Goal: Information Seeking & Learning: Learn about a topic

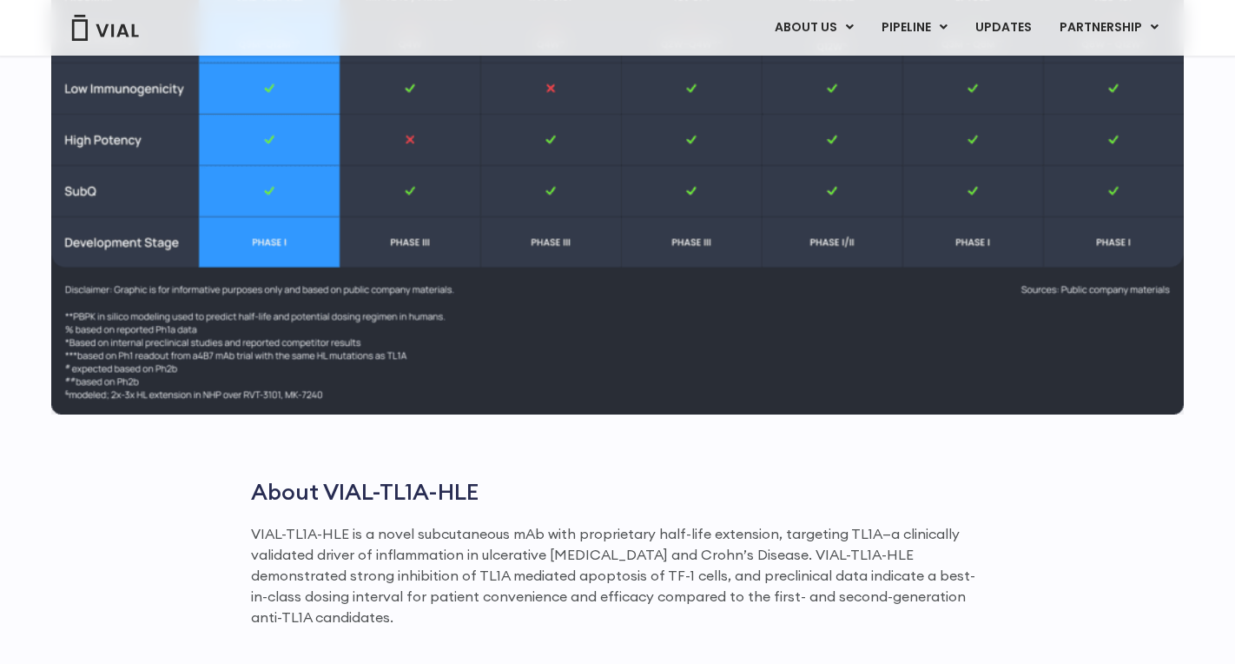
scroll to position [1911, 0]
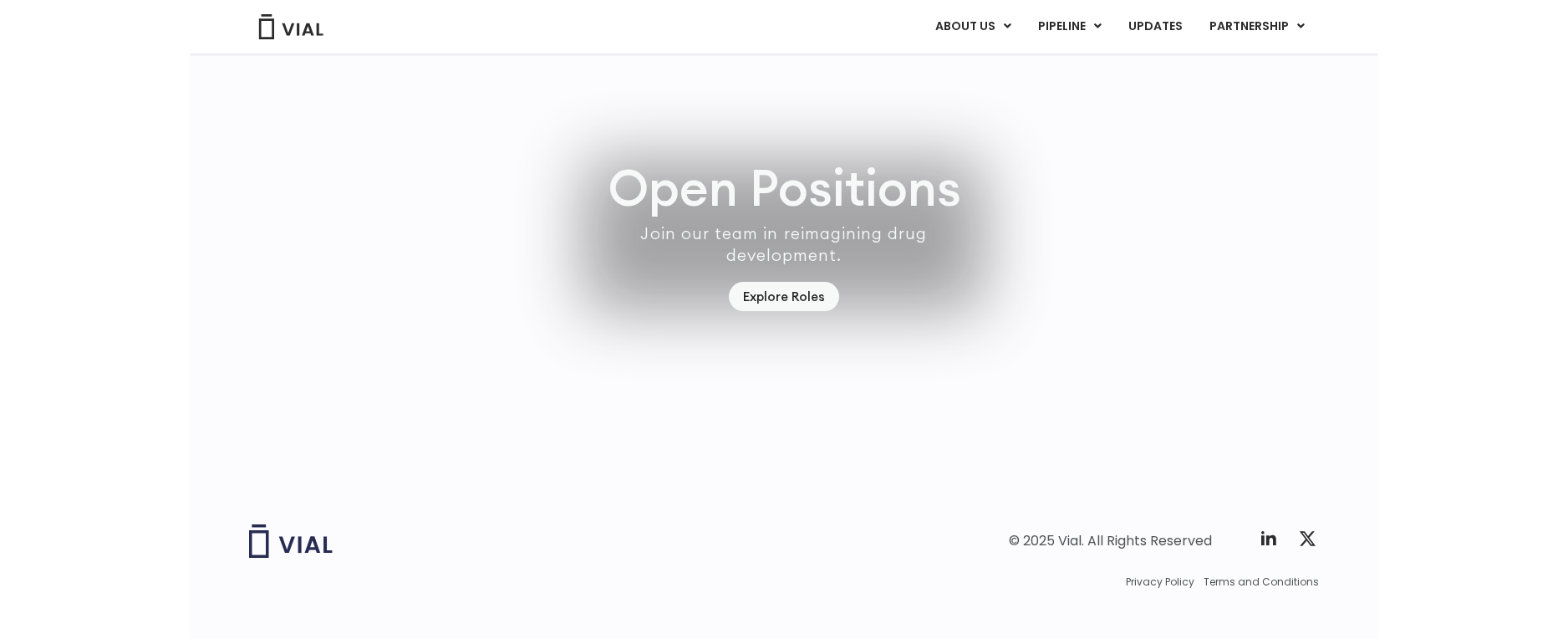
scroll to position [4706, 0]
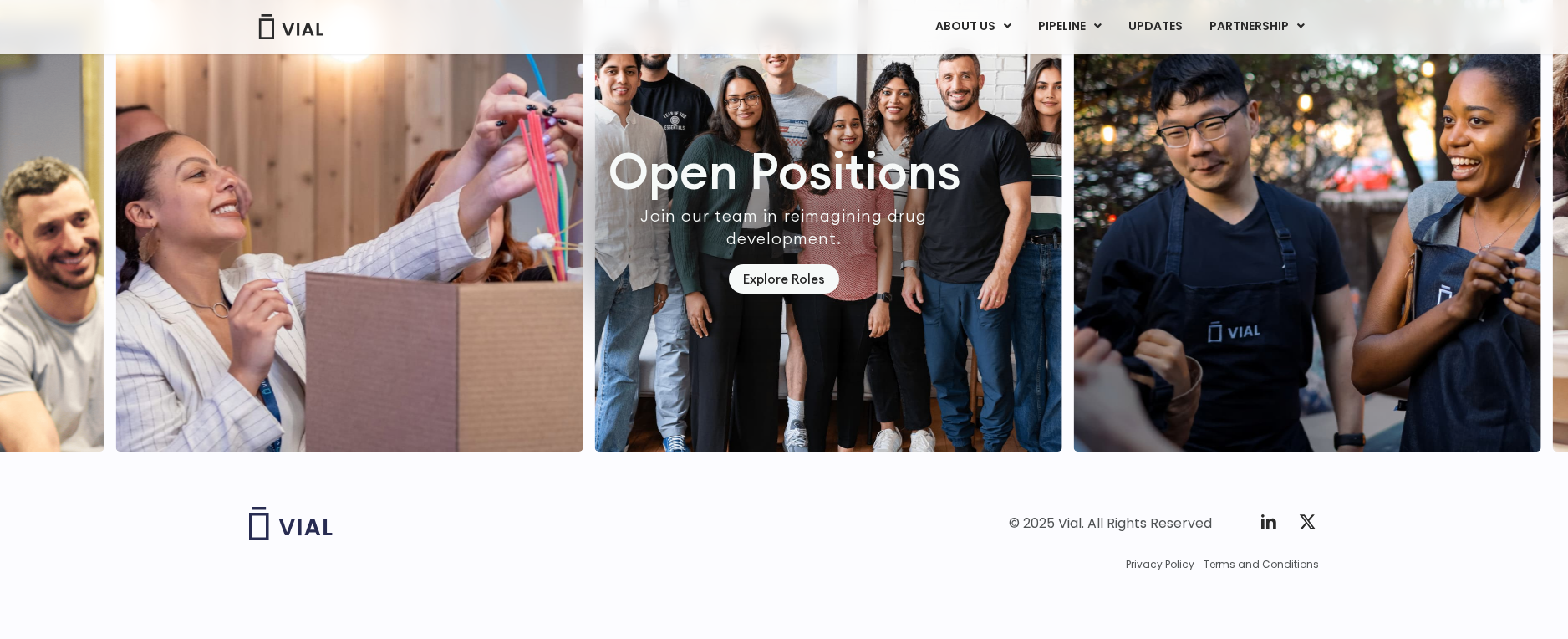
click at [237, 100] on img "6 / 7" at bounding box center [350, 197] width 468 height 507
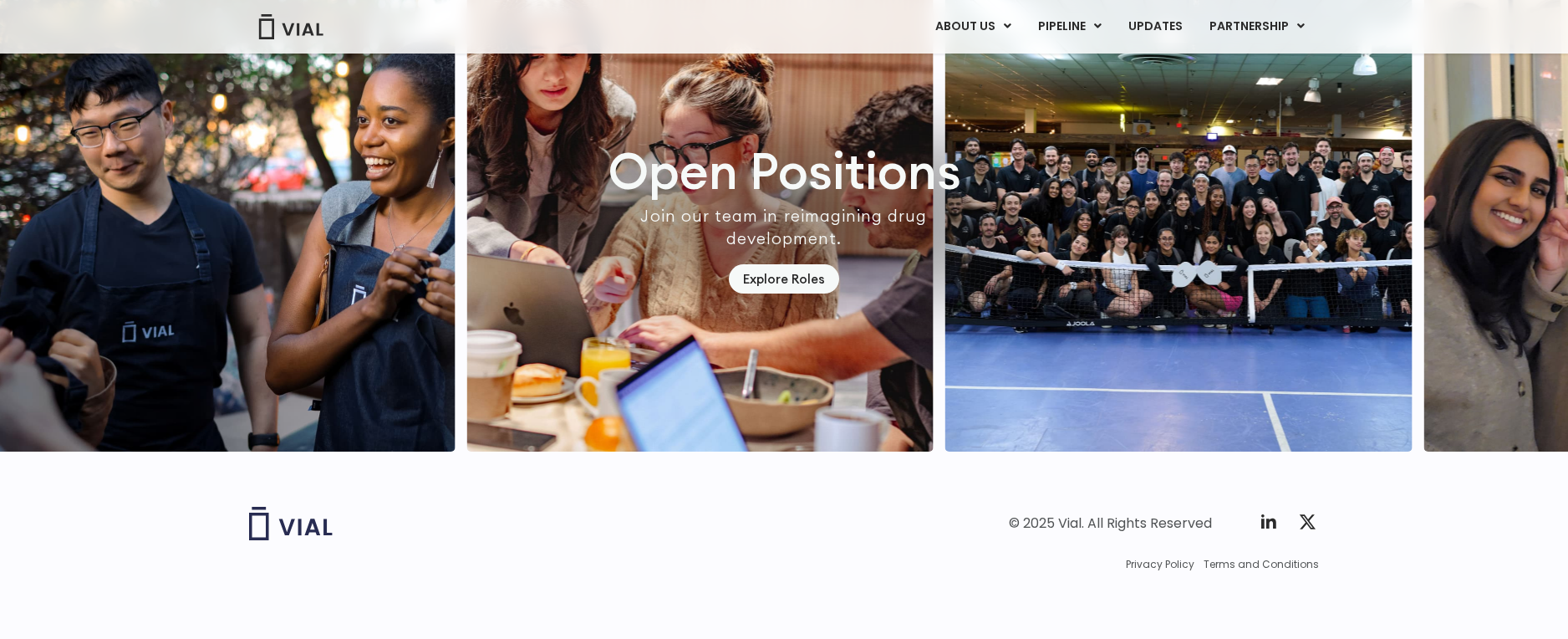
click at [242, 153] on img "1 / 7" at bounding box center [221, 197] width 468 height 507
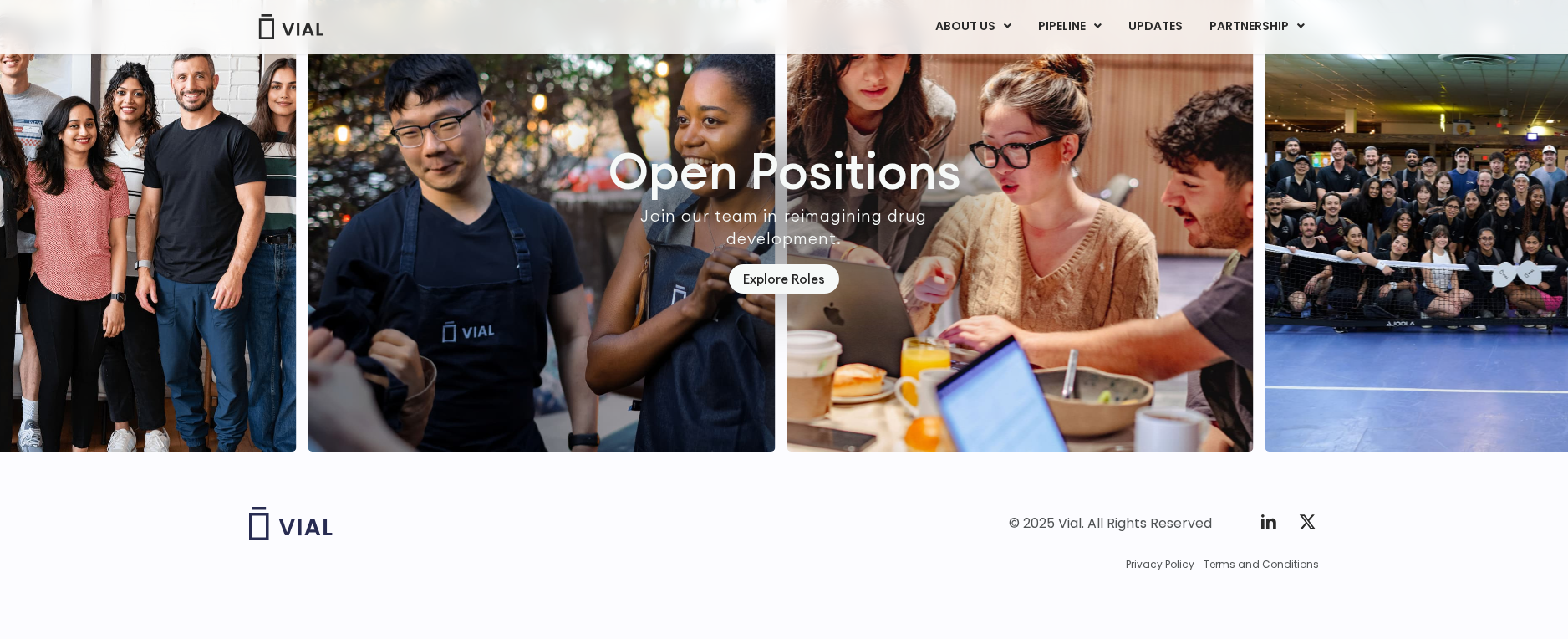
click at [70, 128] on img "7 / 7" at bounding box center [64, 197] width 468 height 507
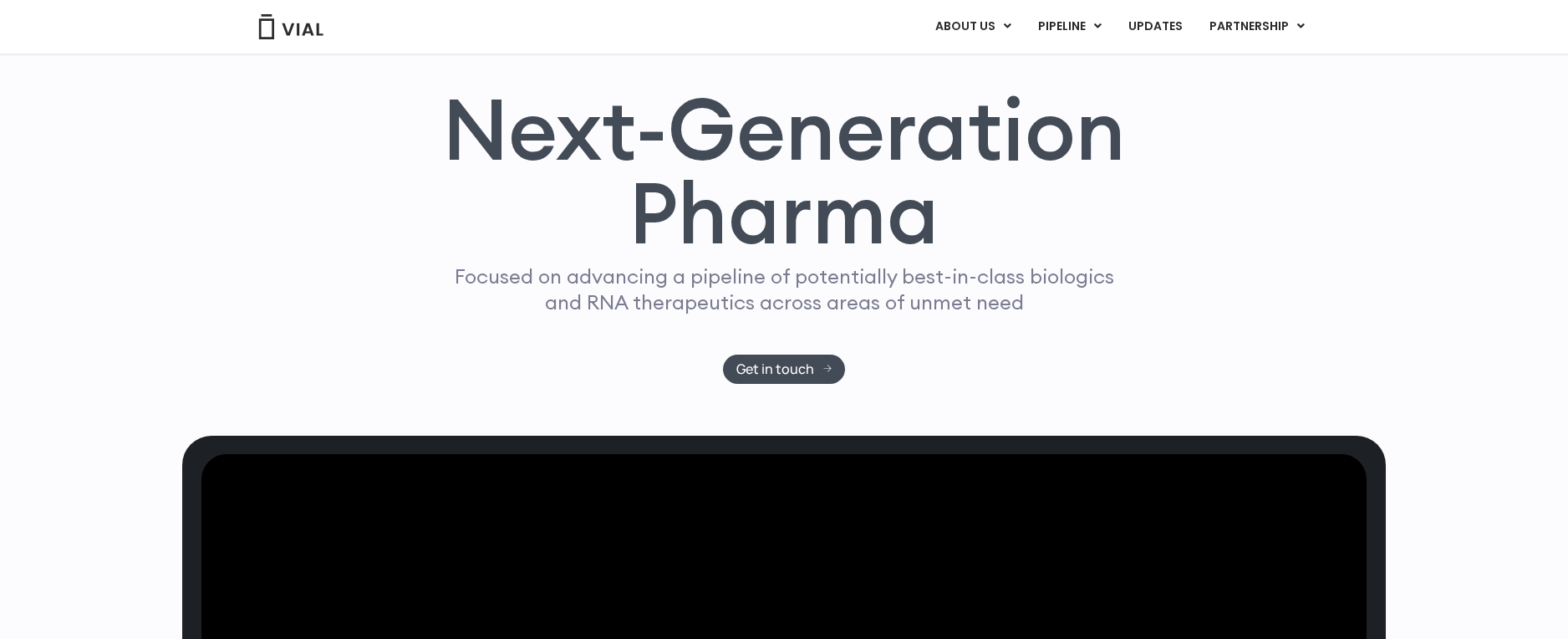
scroll to position [0, 0]
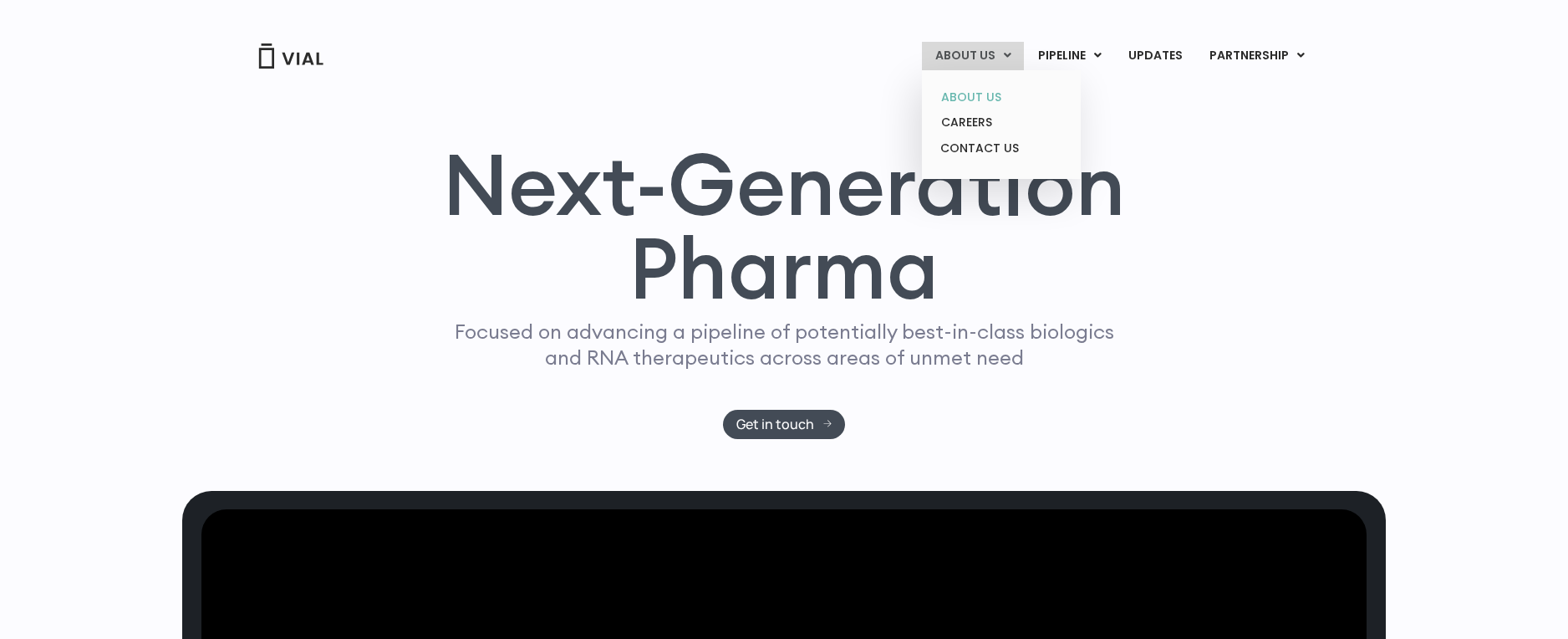
click at [955, 93] on link "ABOUT US" at bounding box center [1001, 97] width 146 height 26
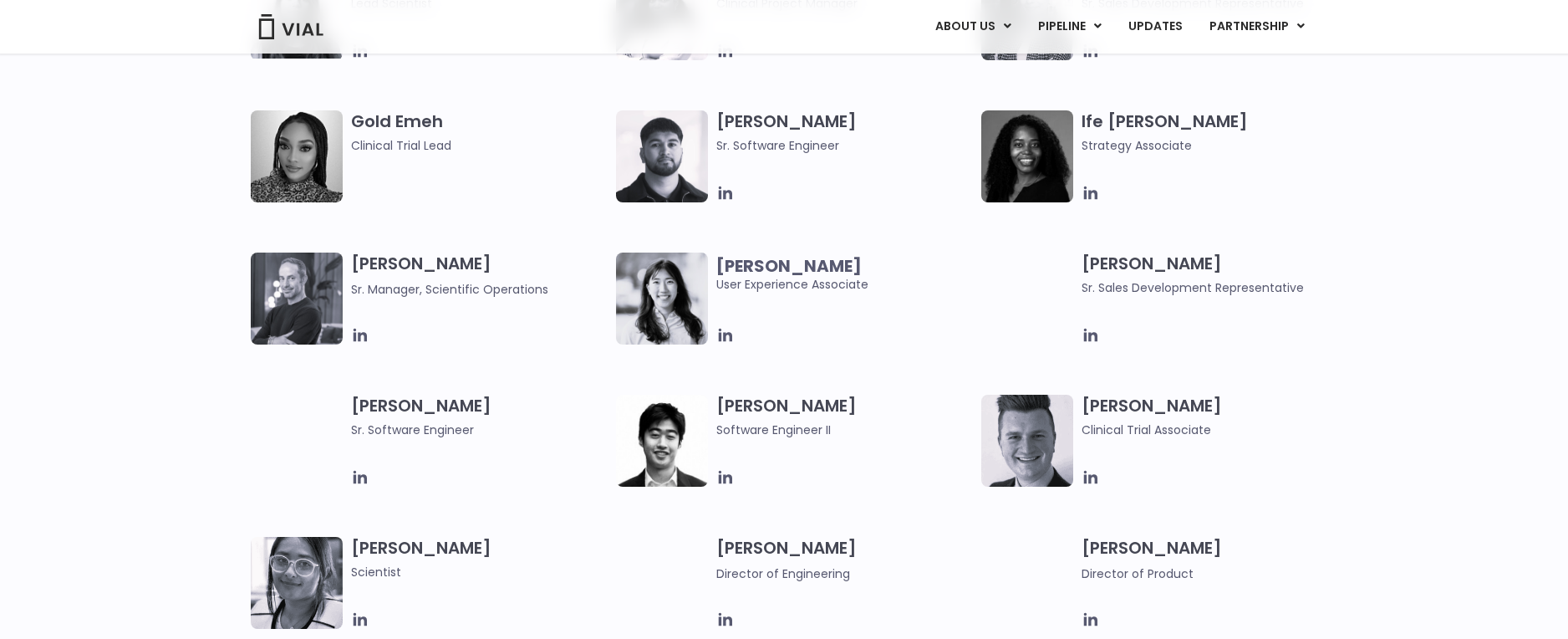
scroll to position [1755, 0]
